Goal: Task Accomplishment & Management: Manage account settings

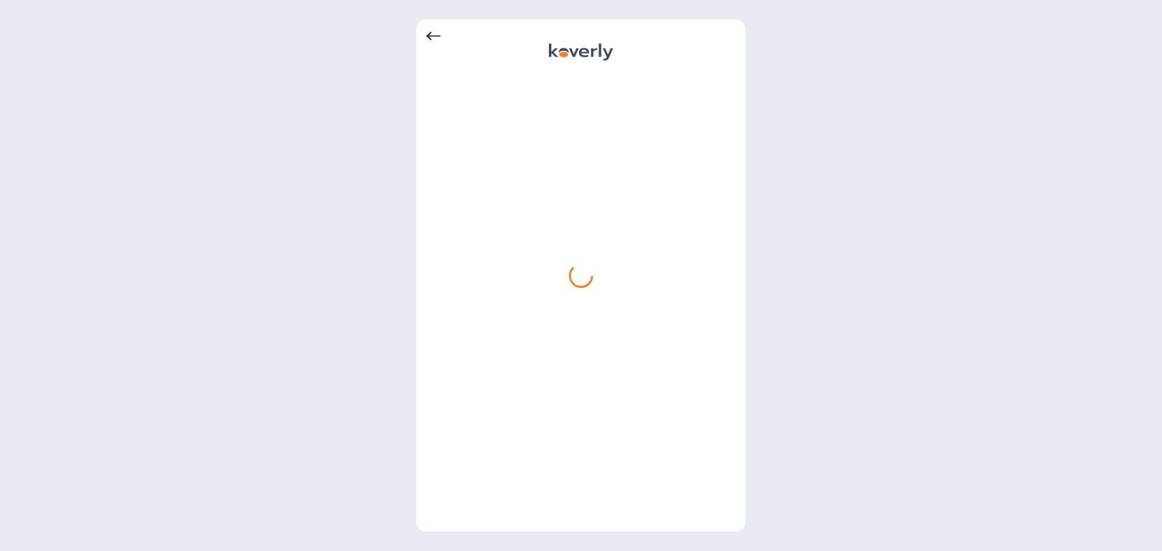
click at [436, 38] on icon at bounding box center [433, 36] width 15 height 15
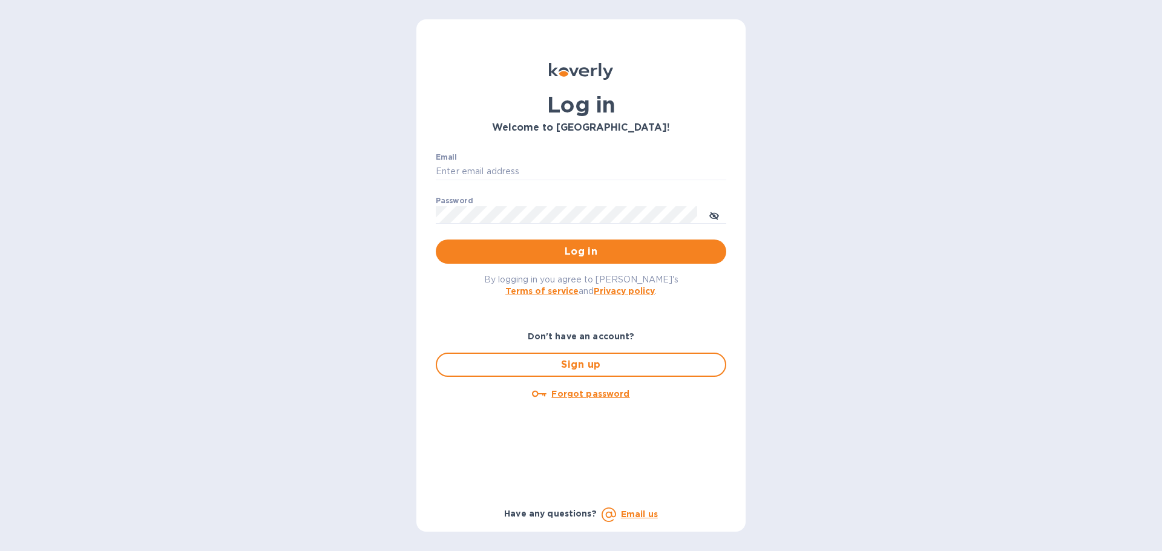
type input "[PERSON_NAME][EMAIL_ADDRESS][DOMAIN_NAME]"
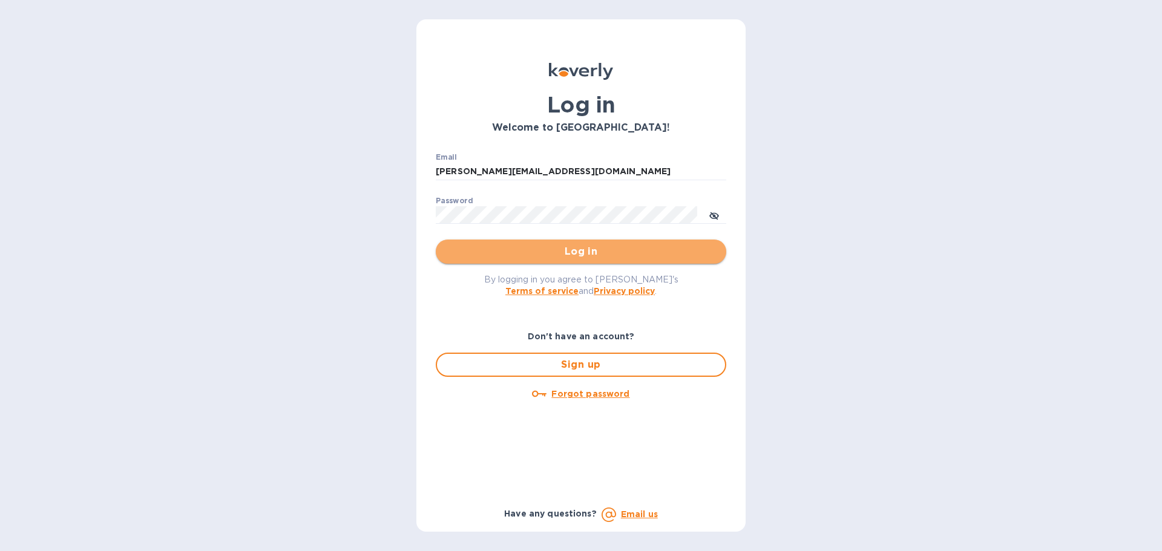
click at [507, 253] on span "Log in" at bounding box center [580, 251] width 271 height 15
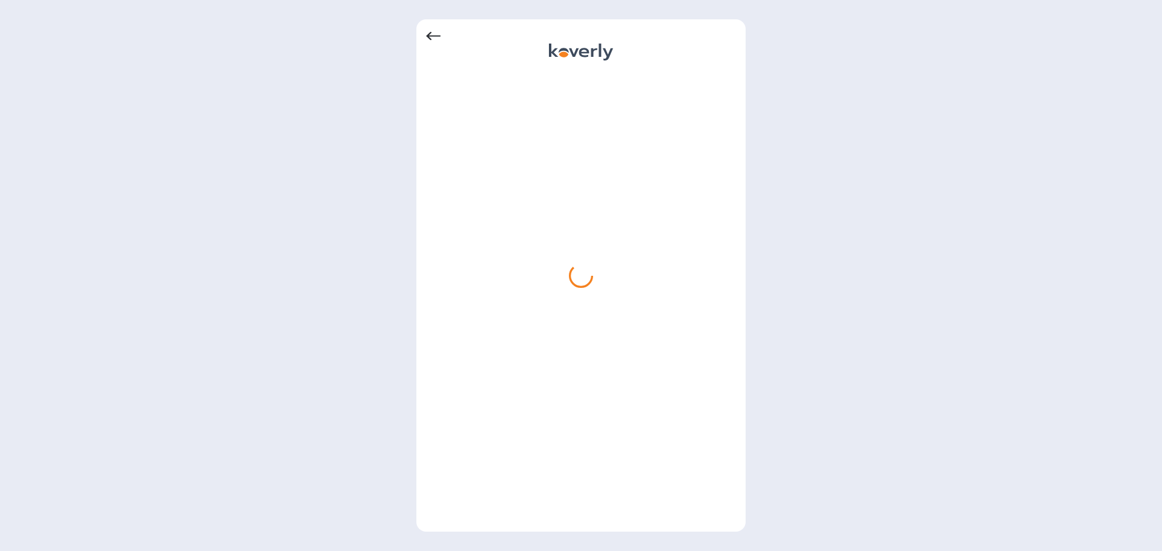
drag, startPoint x: 1094, startPoint y: 2, endPoint x: 749, endPoint y: 110, distance: 361.4
click at [778, 82] on div at bounding box center [581, 275] width 1162 height 551
click at [428, 37] on icon at bounding box center [433, 36] width 15 height 8
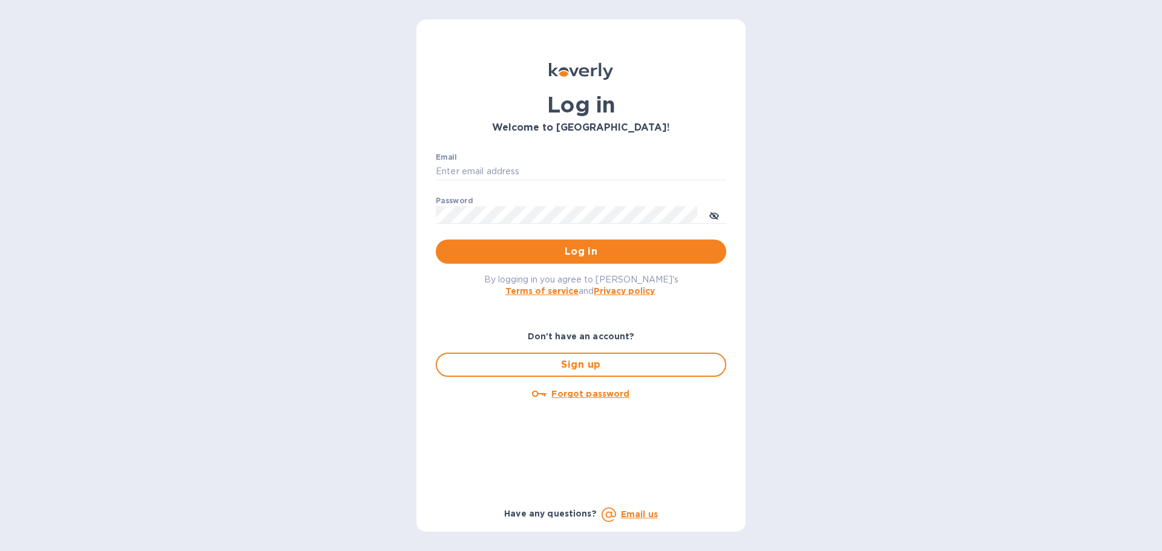
type input "[PERSON_NAME][EMAIL_ADDRESS][DOMAIN_NAME]"
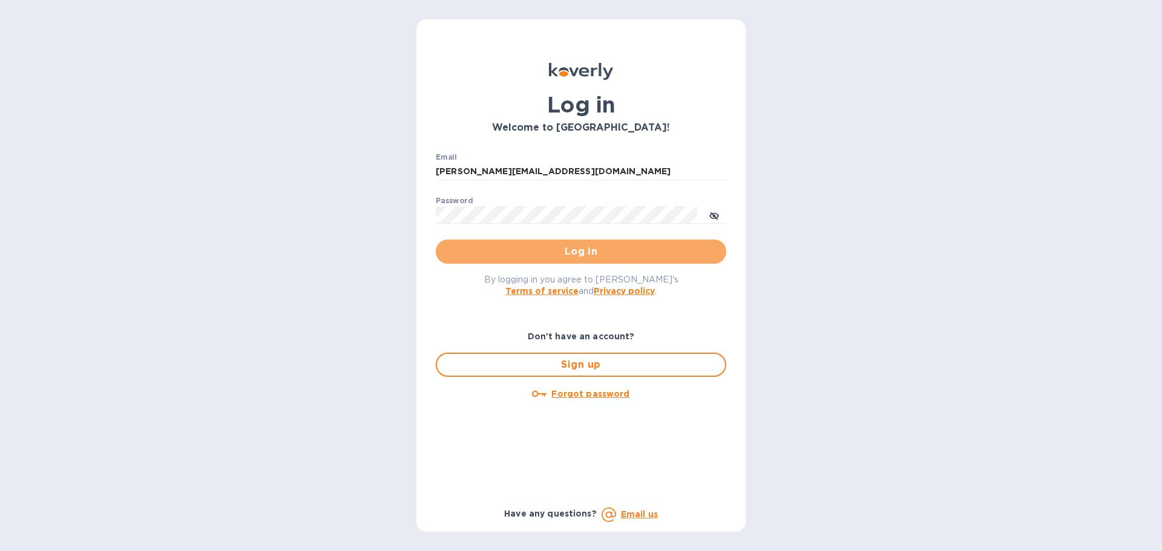
click at [510, 249] on span "Log in" at bounding box center [580, 251] width 271 height 15
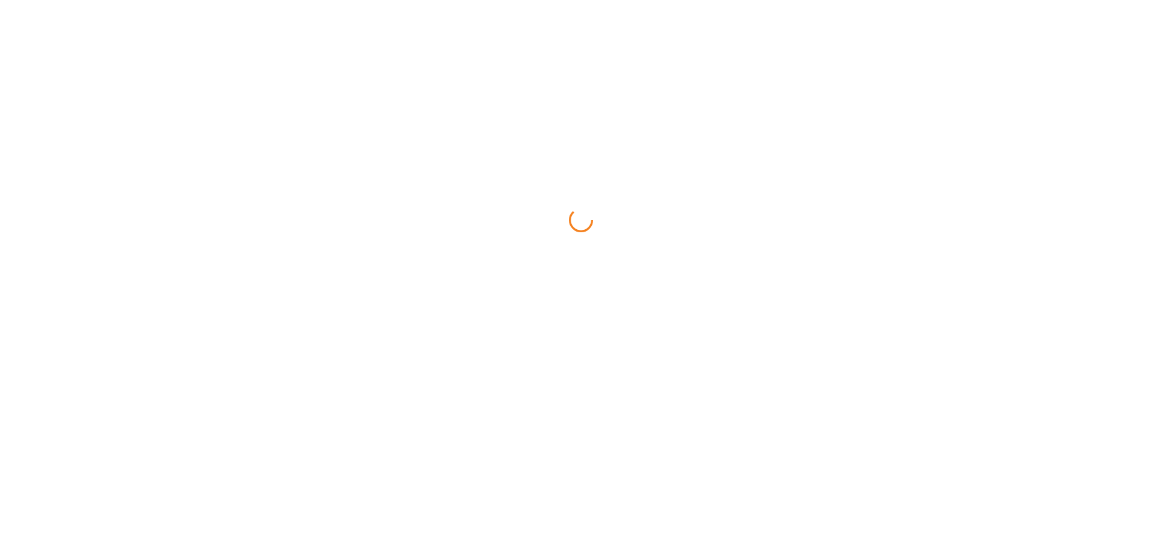
click at [569, 223] on icon at bounding box center [581, 220] width 24 height 24
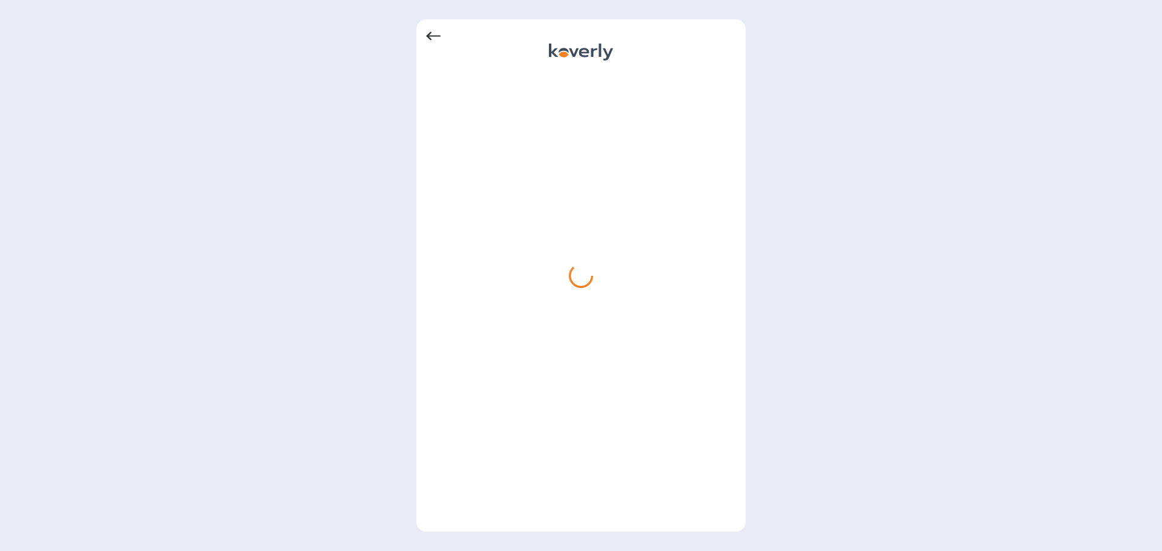
click at [436, 36] on icon at bounding box center [433, 36] width 15 height 8
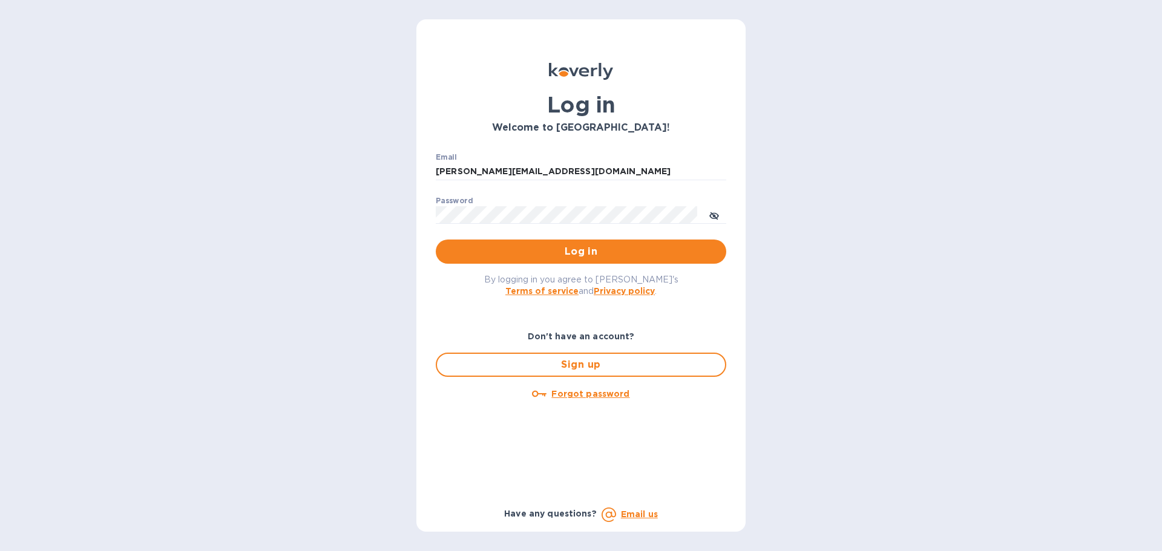
click at [448, 78] on div at bounding box center [580, 75] width 295 height 29
type input "[PERSON_NAME][EMAIL_ADDRESS][DOMAIN_NAME]"
click at [514, 245] on span "Log in" at bounding box center [580, 251] width 271 height 15
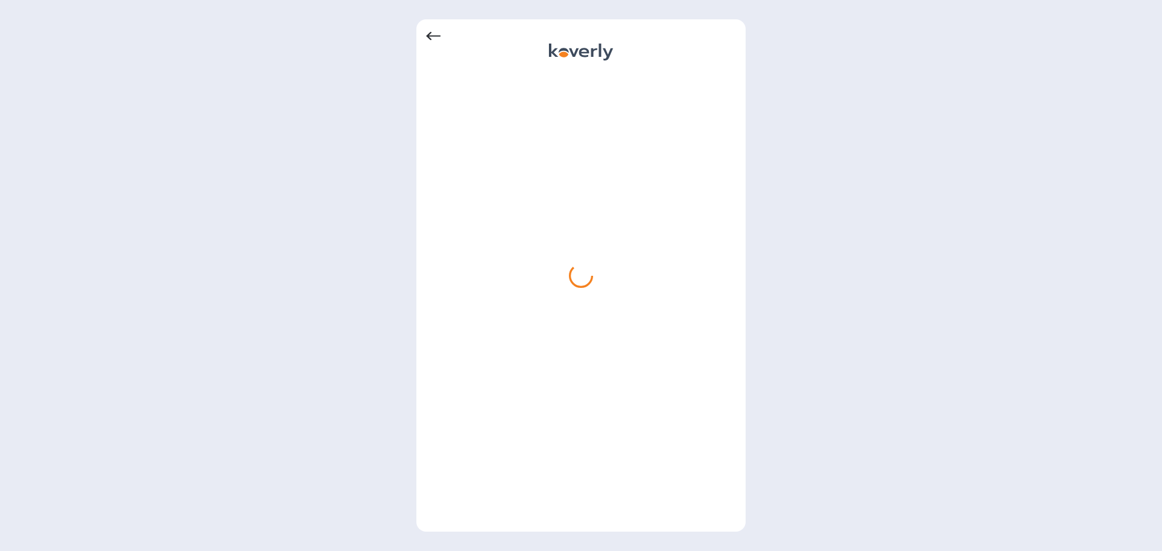
click at [433, 35] on icon at bounding box center [433, 36] width 15 height 15
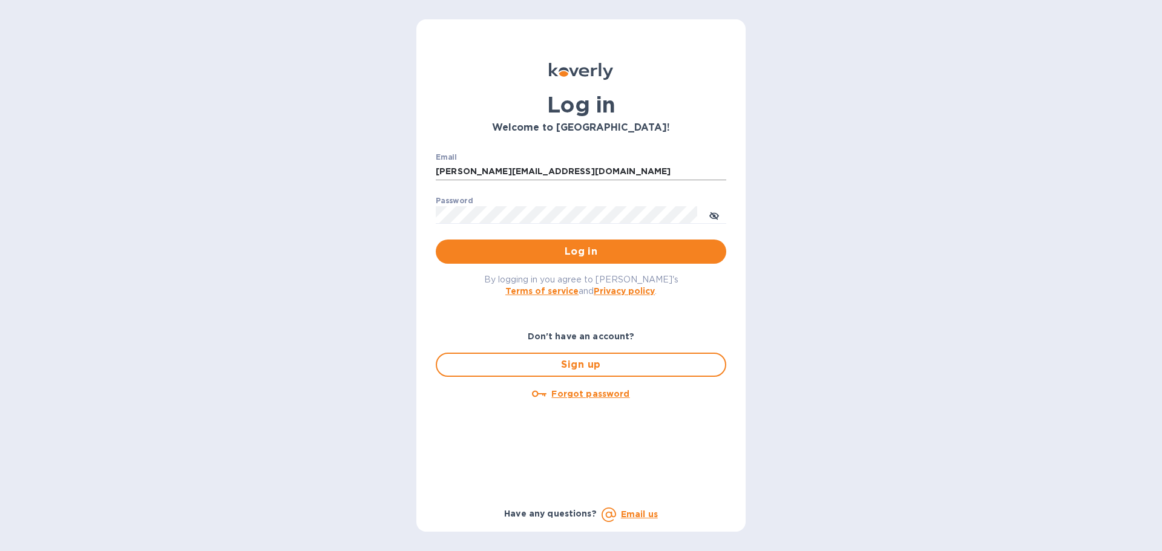
click at [603, 163] on input "[PERSON_NAME][EMAIL_ADDRESS][DOMAIN_NAME]" at bounding box center [581, 172] width 290 height 18
click at [728, 216] on div "Email [PERSON_NAME][EMAIL_ADDRESS][DOMAIN_NAME] ​ Password ​ Log in" at bounding box center [581, 208] width 310 height 131
click at [719, 215] on button "toggle password visibility" at bounding box center [714, 215] width 24 height 24
click at [562, 251] on span "Log in" at bounding box center [580, 251] width 271 height 15
